Goal: Transaction & Acquisition: Purchase product/service

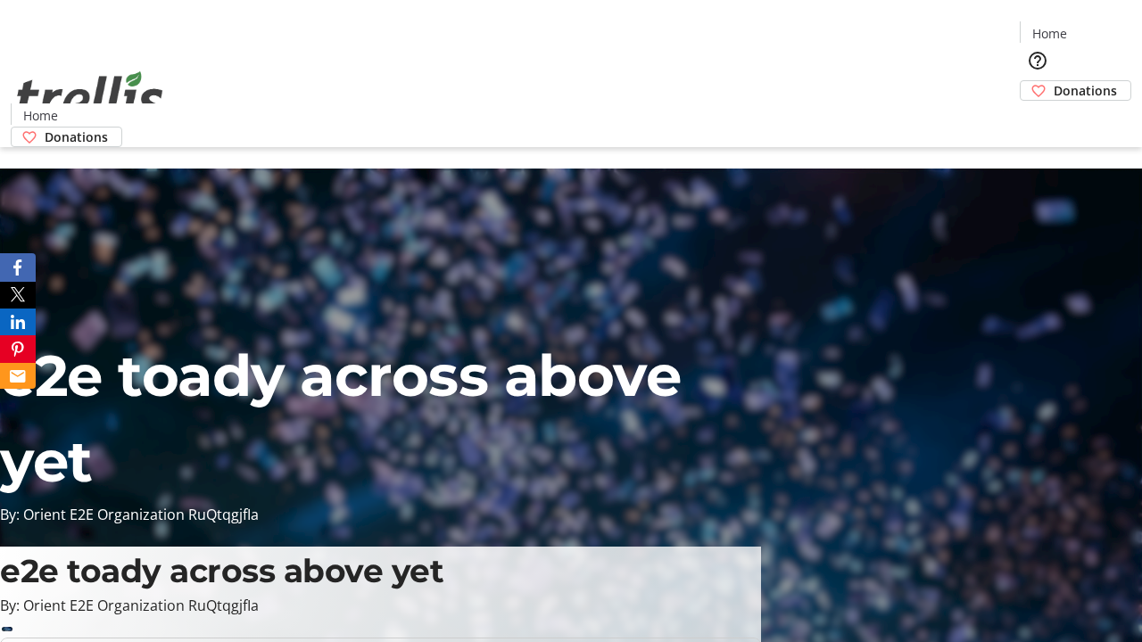
click at [1054, 81] on span "Donations" at bounding box center [1085, 90] width 63 height 19
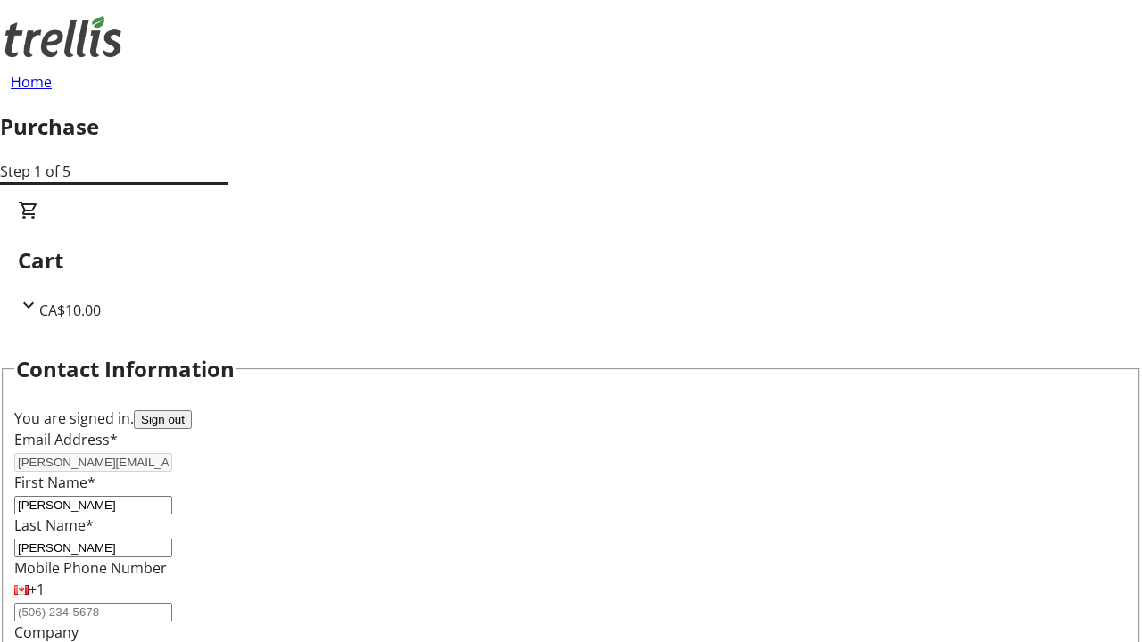
scroll to position [289, 0]
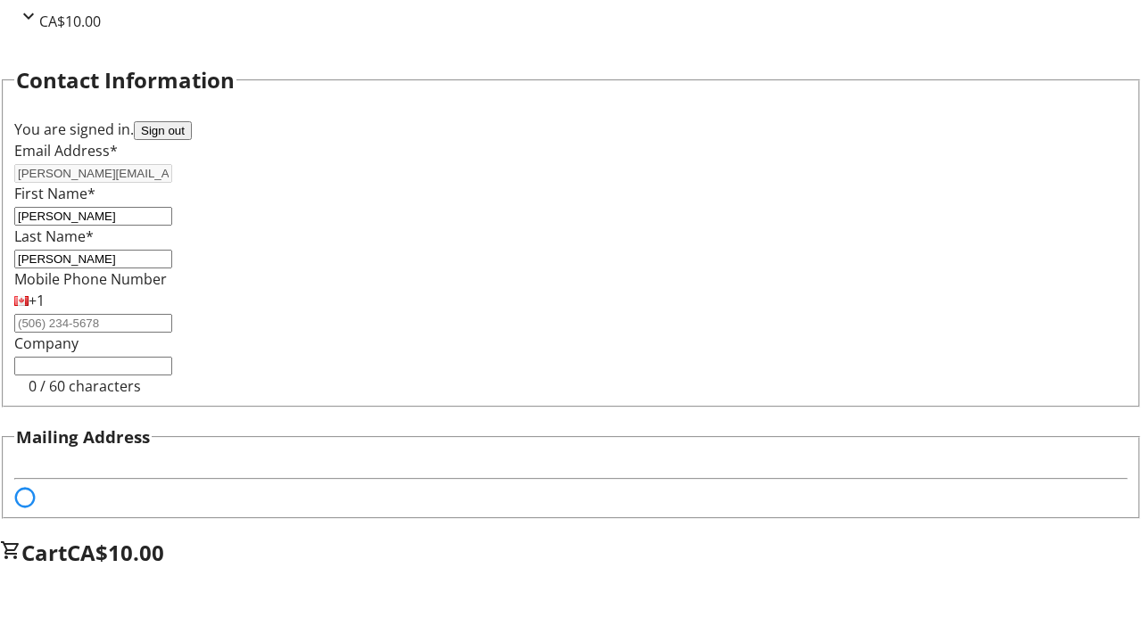
select select "BC"
select select "CA"
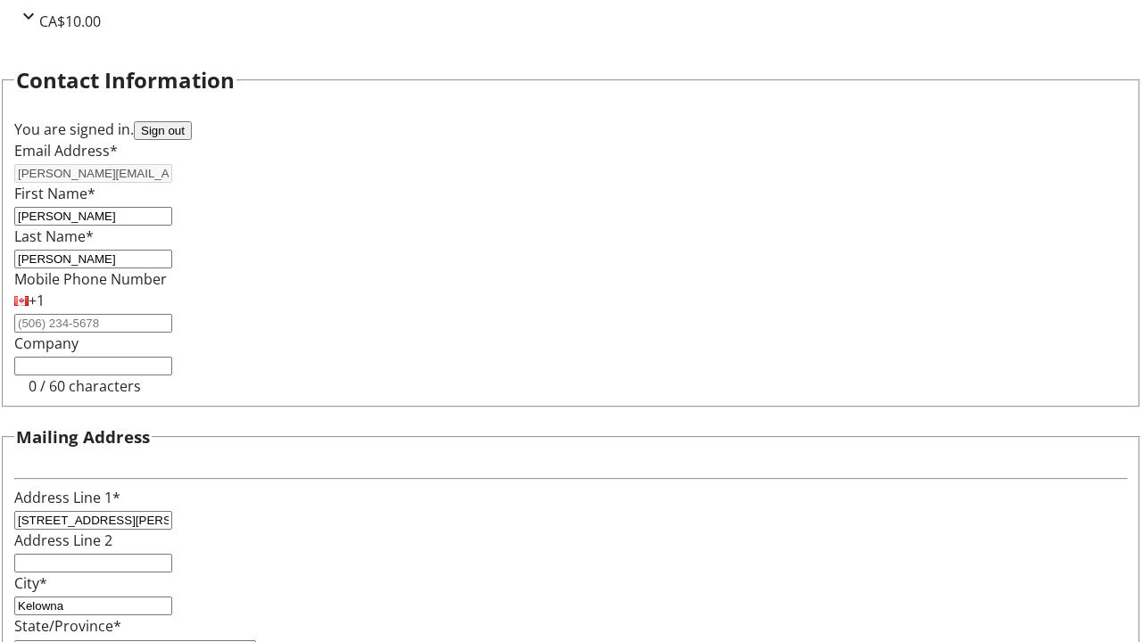
type input "V1Y 0C2"
